Goal: Information Seeking & Learning: Compare options

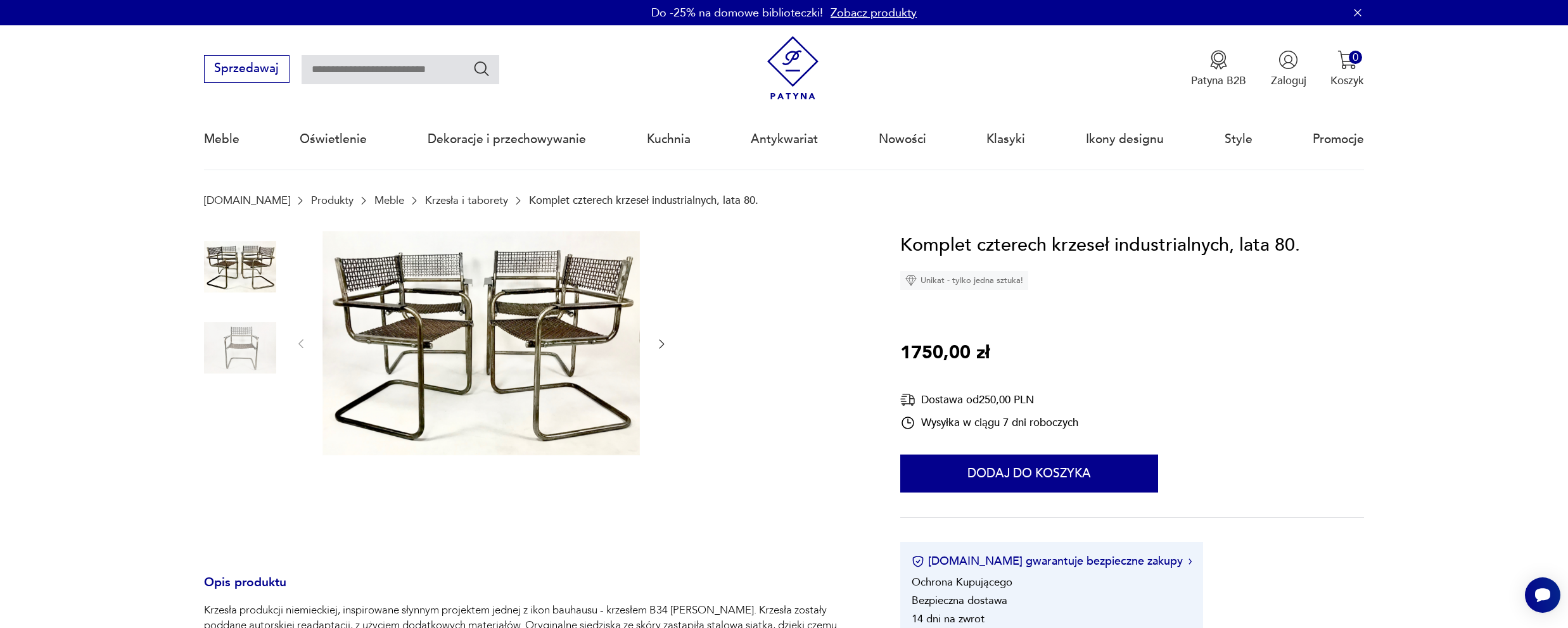
click at [485, 352] on img at bounding box center [481, 343] width 317 height 224
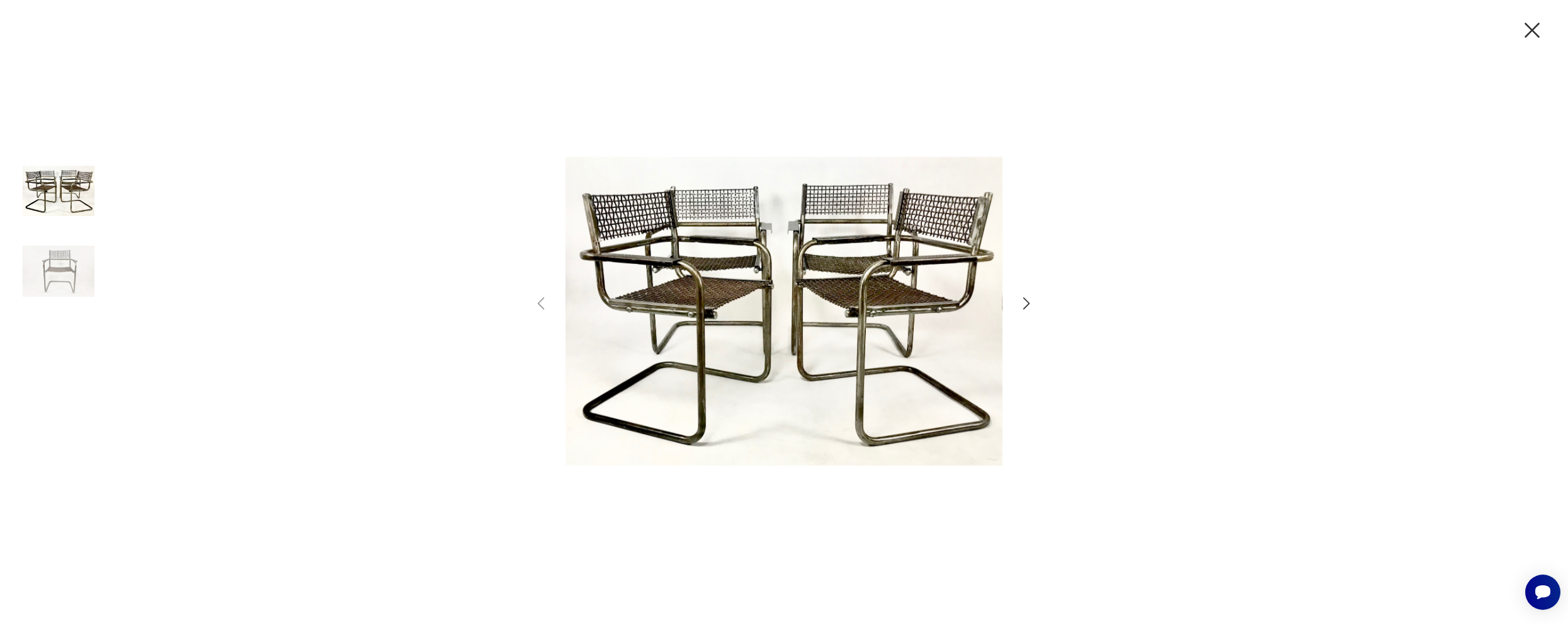
click at [717, 276] on img at bounding box center [784, 311] width 437 height 500
click at [1529, 38] on icon "button" at bounding box center [1532, 30] width 26 height 26
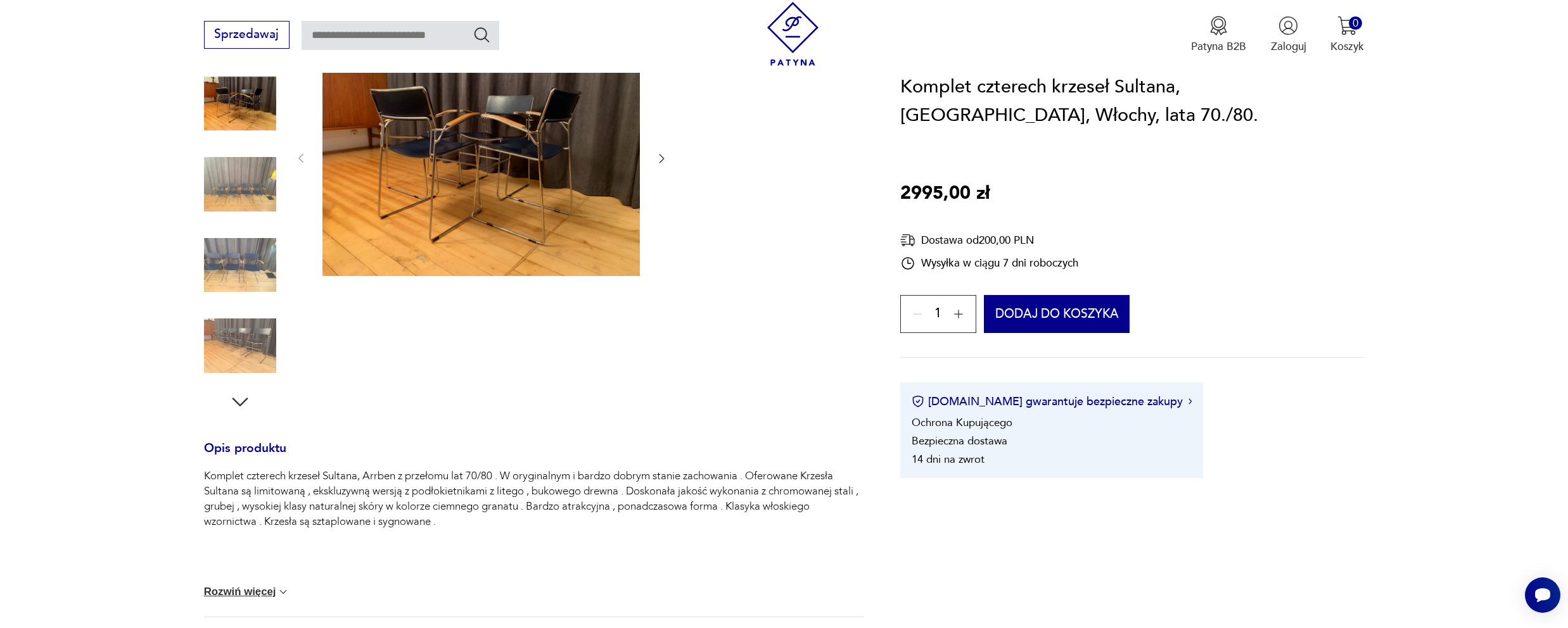
scroll to position [200, 0]
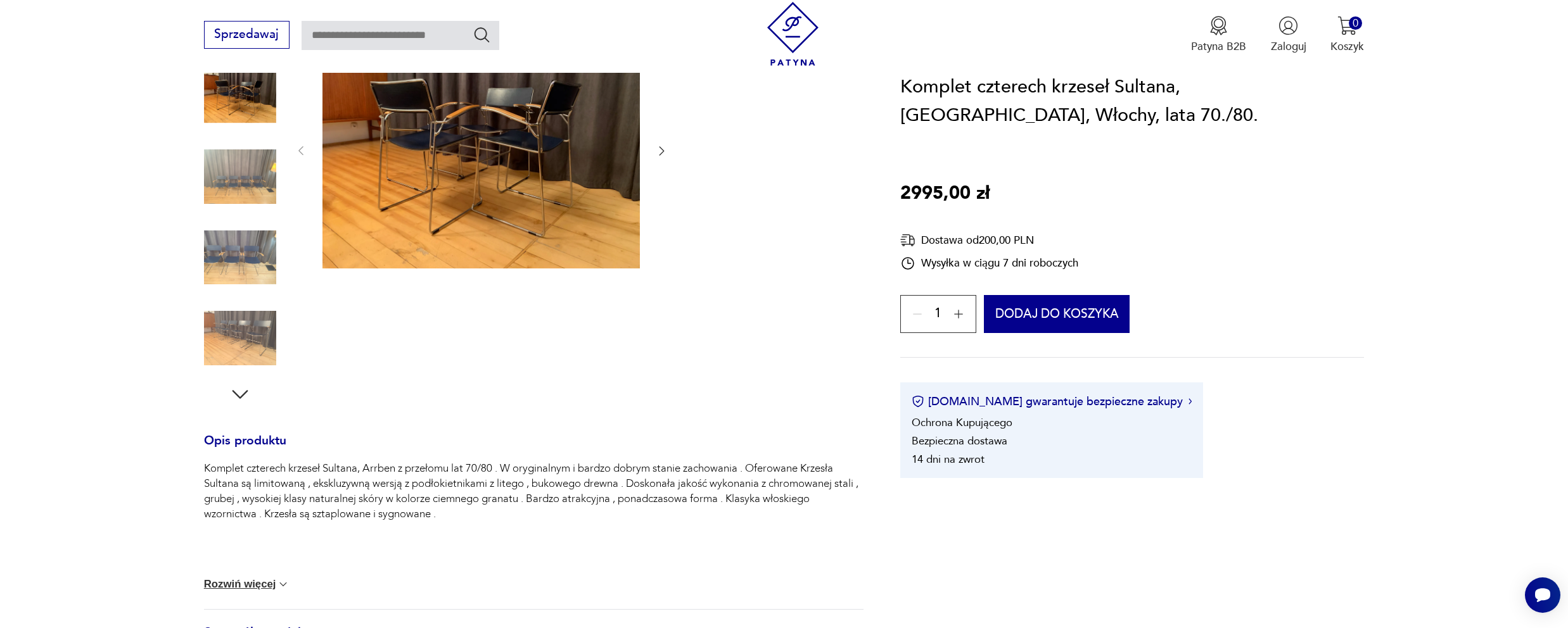
click at [468, 135] on img at bounding box center [481, 150] width 317 height 238
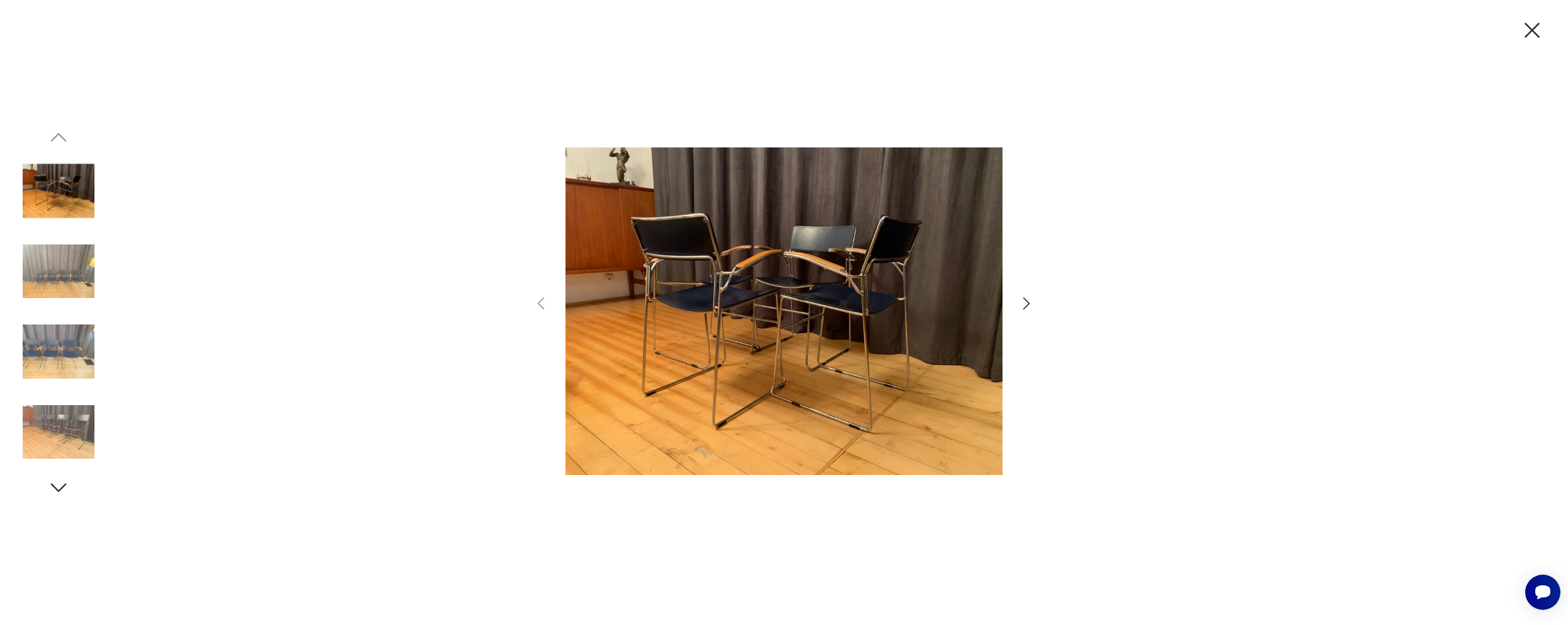
click at [1529, 21] on icon "button" at bounding box center [1532, 30] width 26 height 26
